Goal: Entertainment & Leisure: Consume media (video, audio)

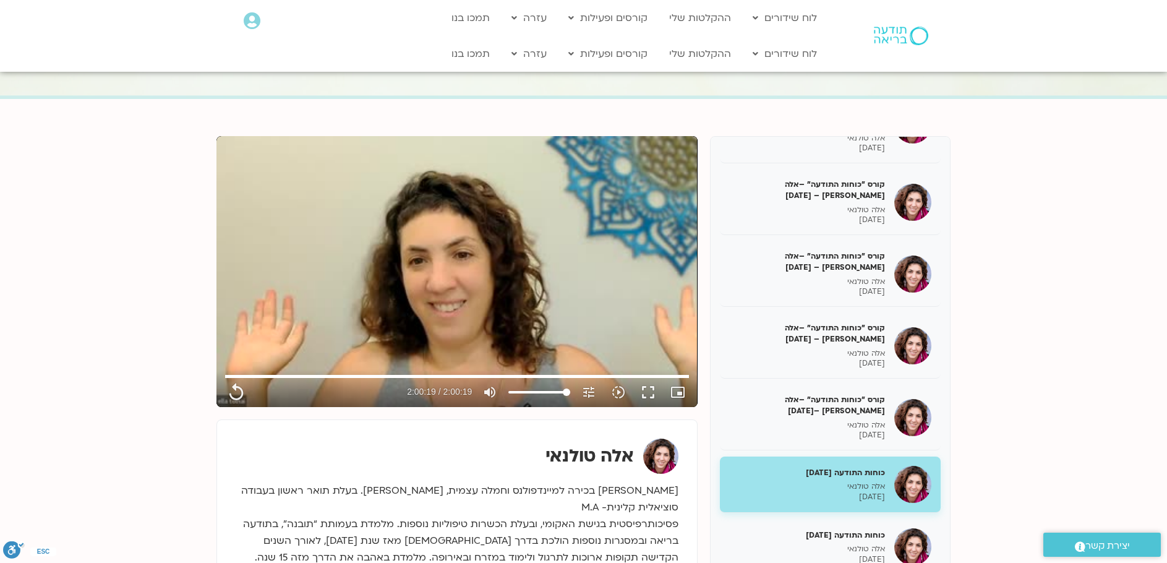
scroll to position [247, 0]
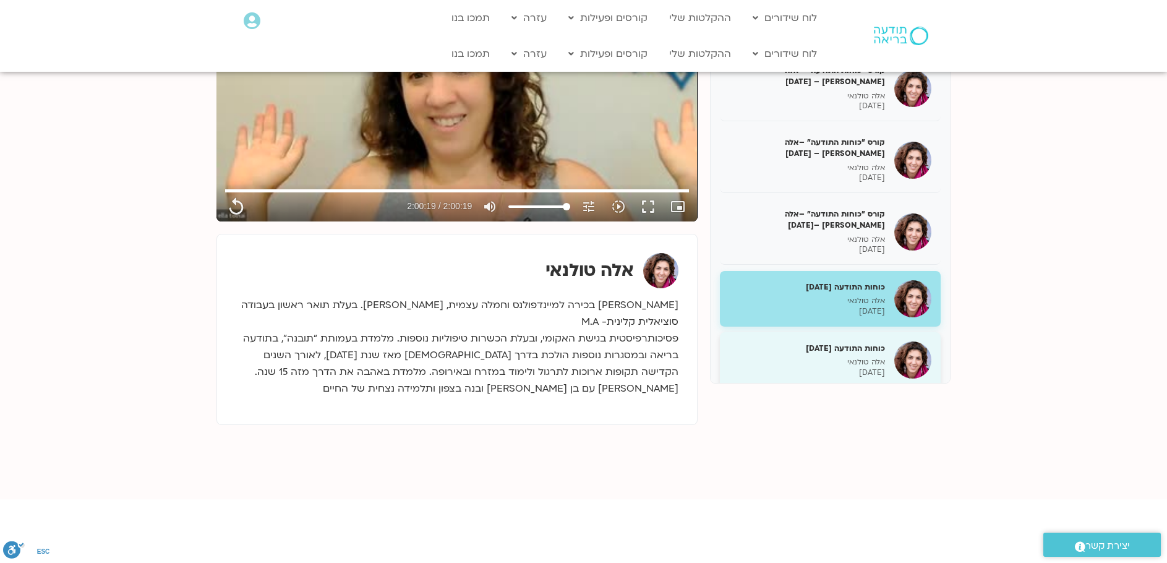
type input "7219.72"
click at [862, 343] on h5 "כוחות התודעה [DATE]" at bounding box center [807, 348] width 156 height 11
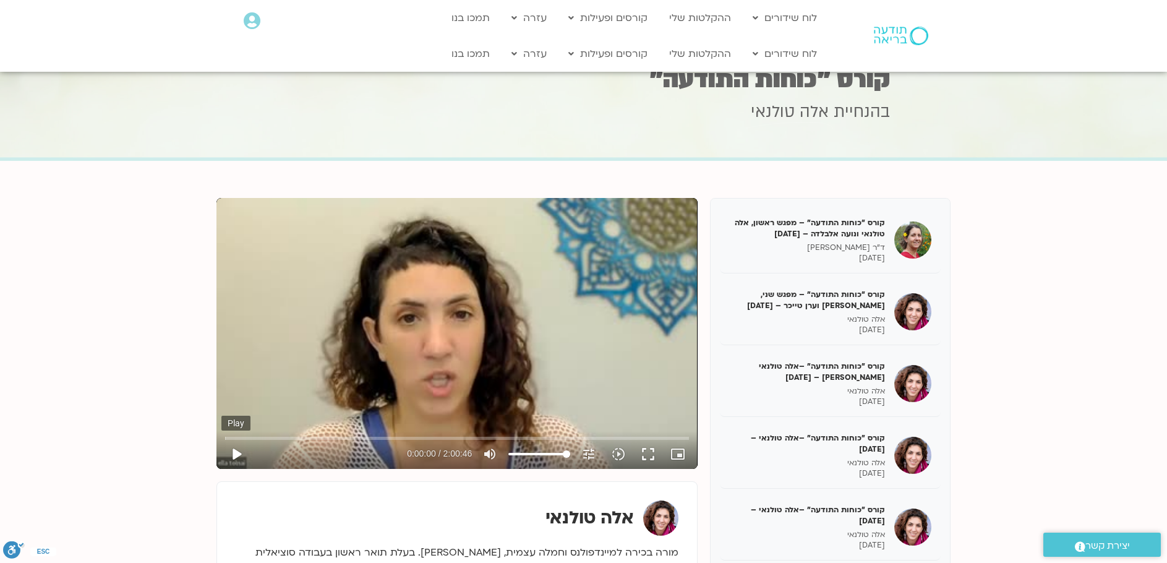
click at [230, 451] on button "play_arrow" at bounding box center [236, 454] width 30 height 30
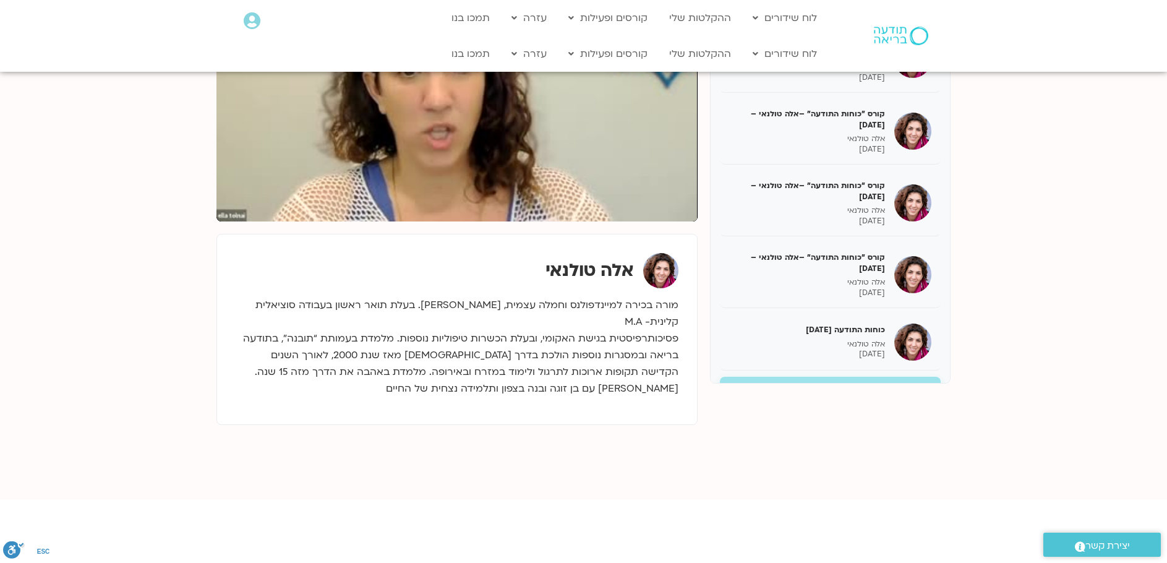
scroll to position [214, 0]
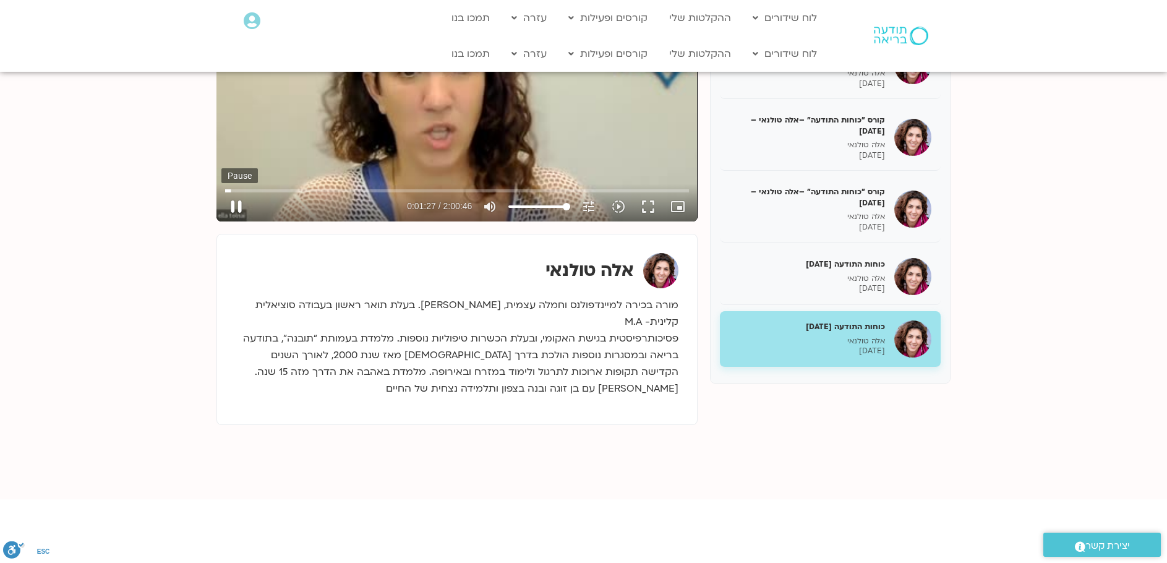
click at [246, 211] on button "pause" at bounding box center [236, 207] width 30 height 30
click at [239, 201] on button "play_arrow" at bounding box center [236, 207] width 30 height 30
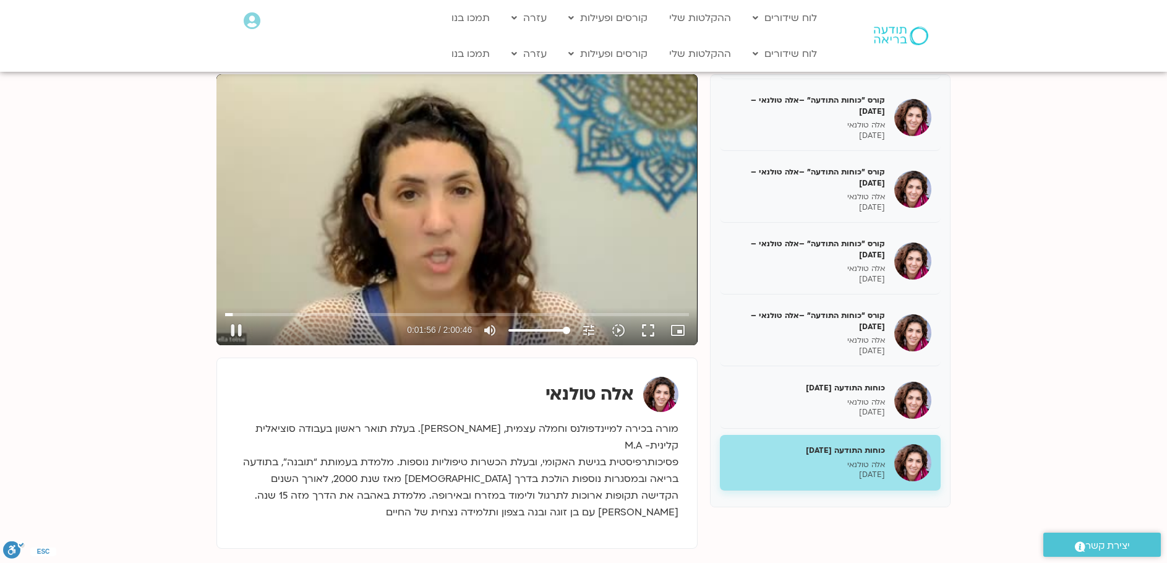
scroll to position [62, 0]
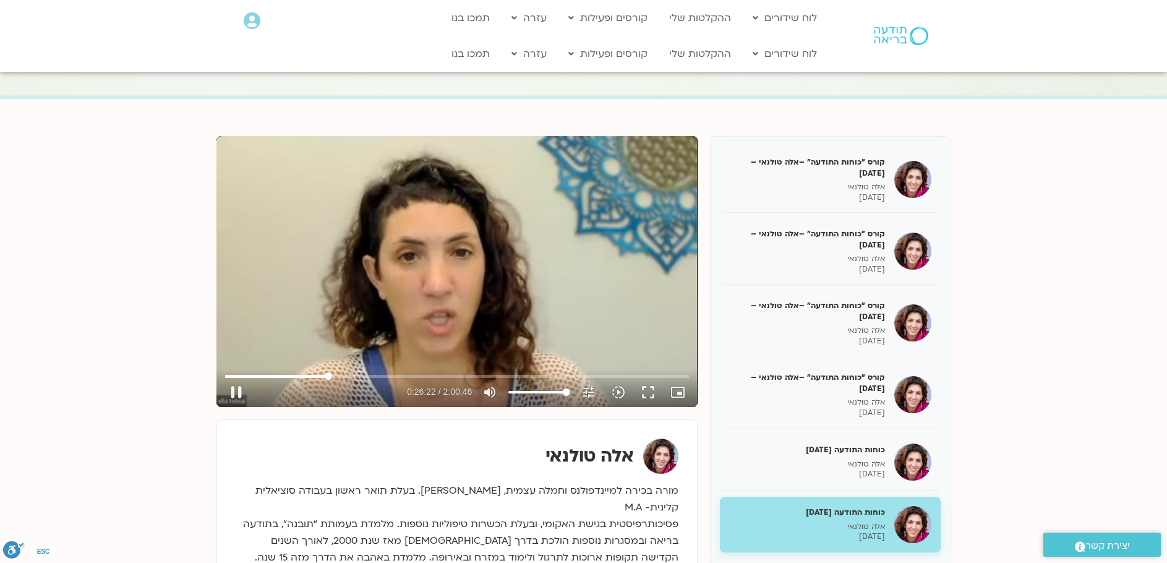
click at [352, 372] on div "Skip Ad 32:35 pause 0:26:22 / 2:00:46 volume_up Mute tune Resolution Auto 240p …" at bounding box center [456, 387] width 471 height 40
click at [349, 377] on input "Seek" at bounding box center [457, 375] width 464 height 7
click at [368, 377] on input "Seek" at bounding box center [457, 375] width 464 height 7
click at [380, 376] on input "Seek" at bounding box center [457, 375] width 464 height 7
click at [395, 377] on input "Seek" at bounding box center [457, 375] width 464 height 7
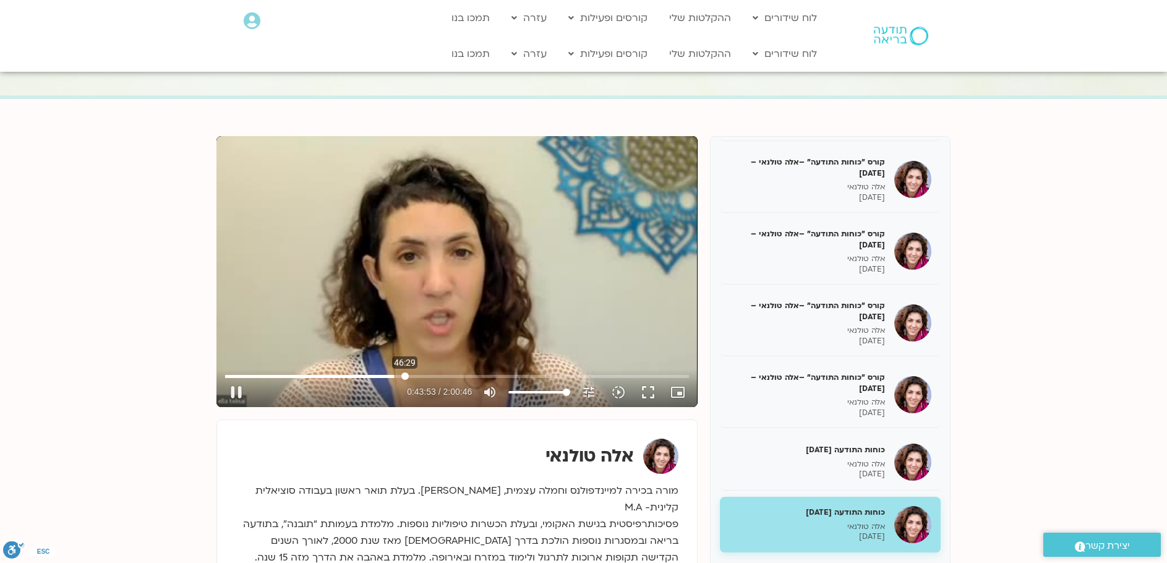
click at [405, 373] on input "Seek" at bounding box center [457, 375] width 464 height 7
click at [235, 398] on button "pause" at bounding box center [236, 392] width 30 height 30
type input "2804.746933"
